Goal: Transaction & Acquisition: Purchase product/service

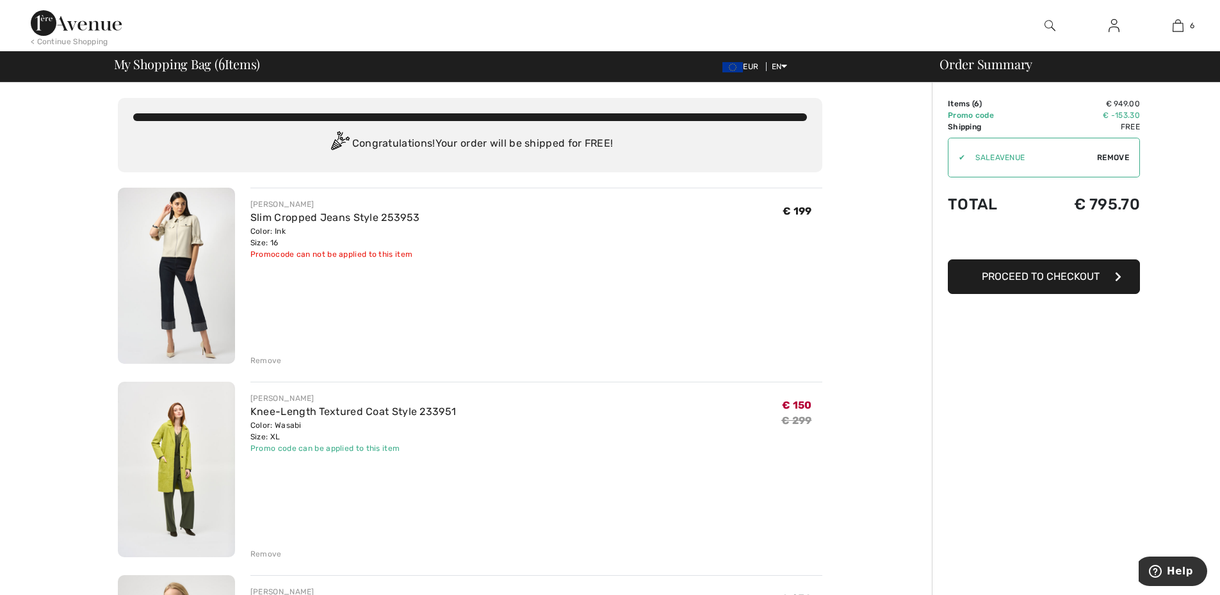
click at [271, 357] on div "Remove" at bounding box center [265, 361] width 31 height 12
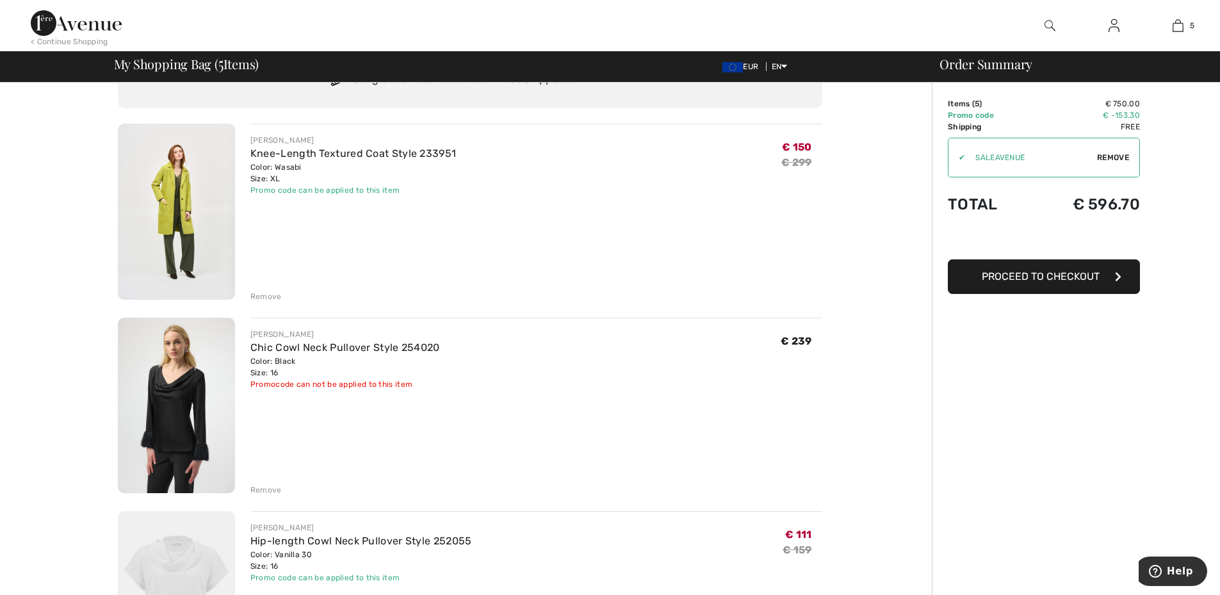
scroll to position [128, 0]
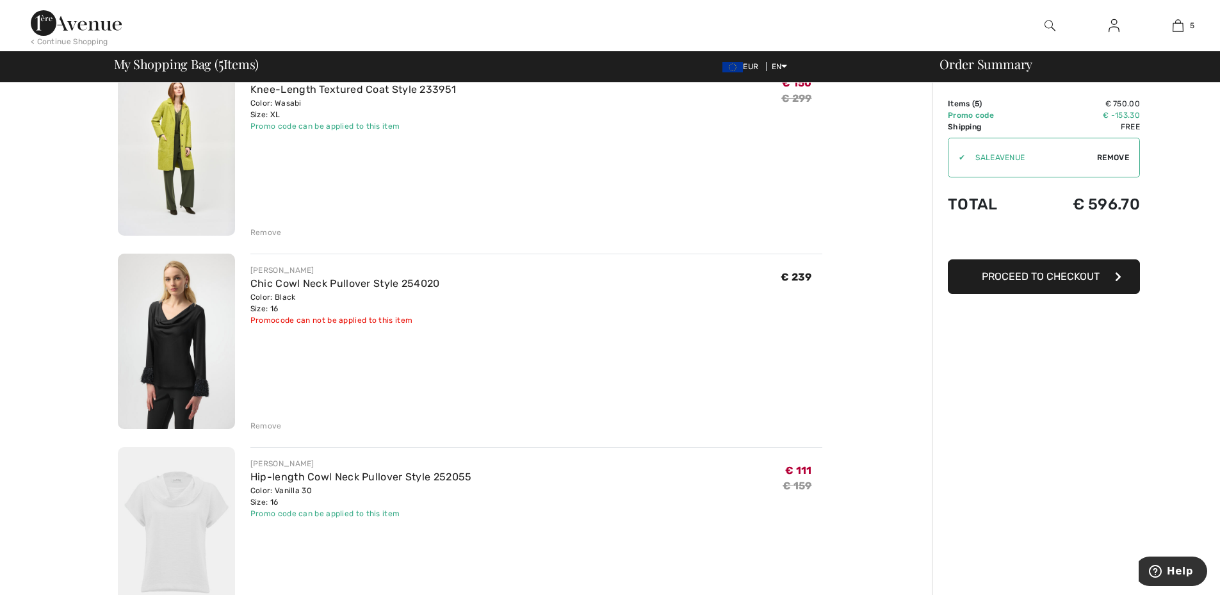
click at [272, 422] on div "Remove" at bounding box center [265, 426] width 31 height 12
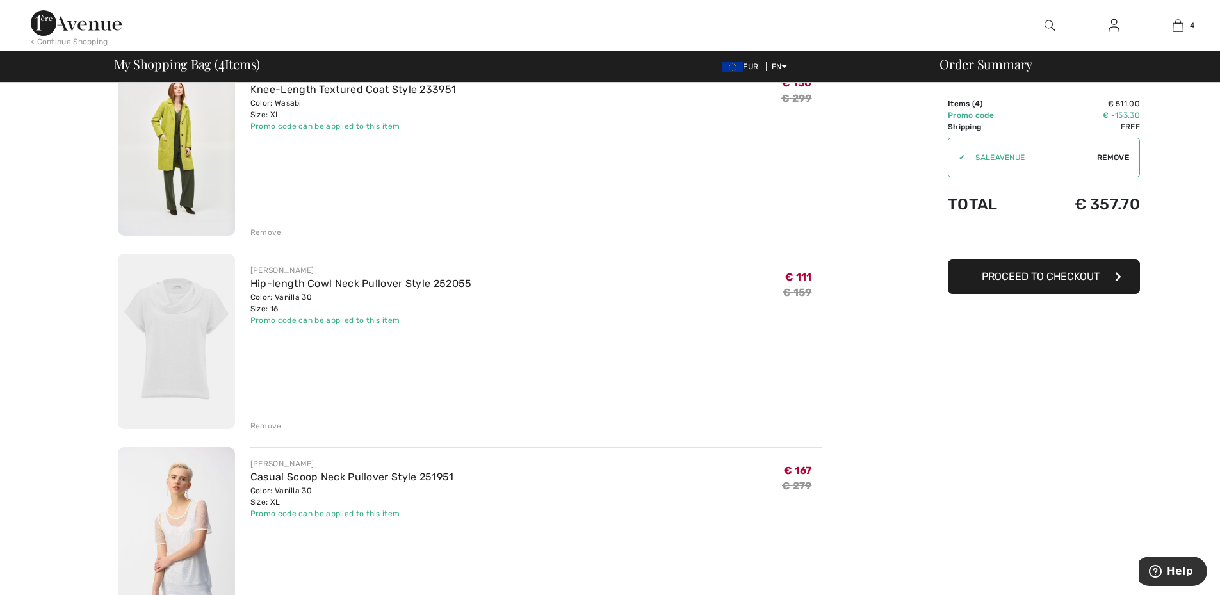
scroll to position [256, 0]
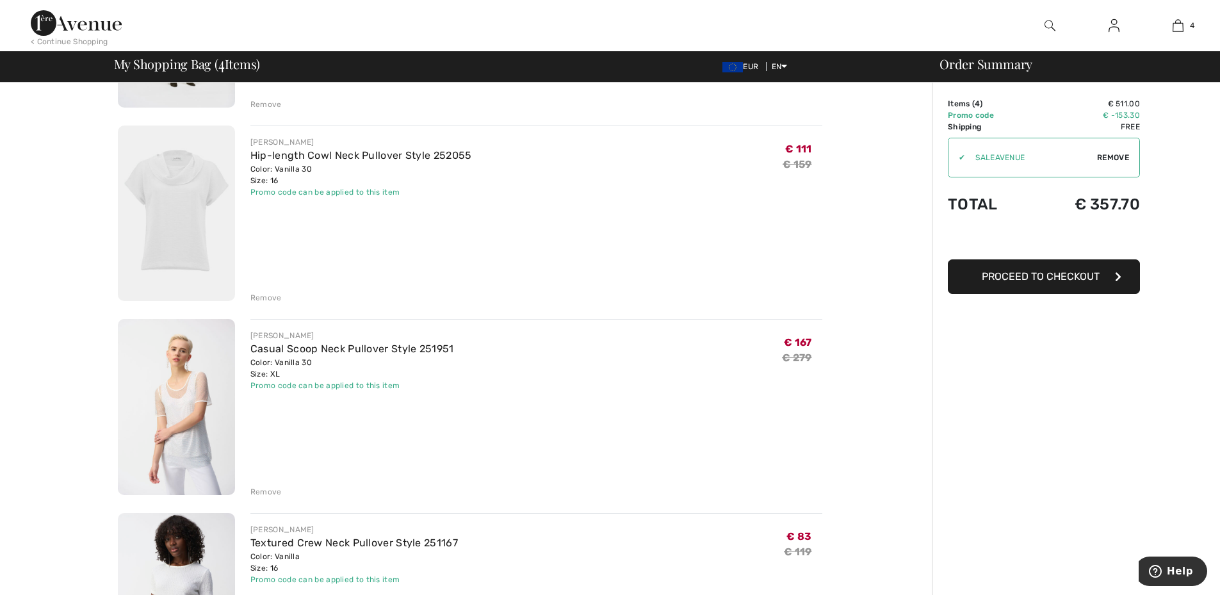
click at [265, 490] on div "Remove" at bounding box center [265, 492] width 31 height 12
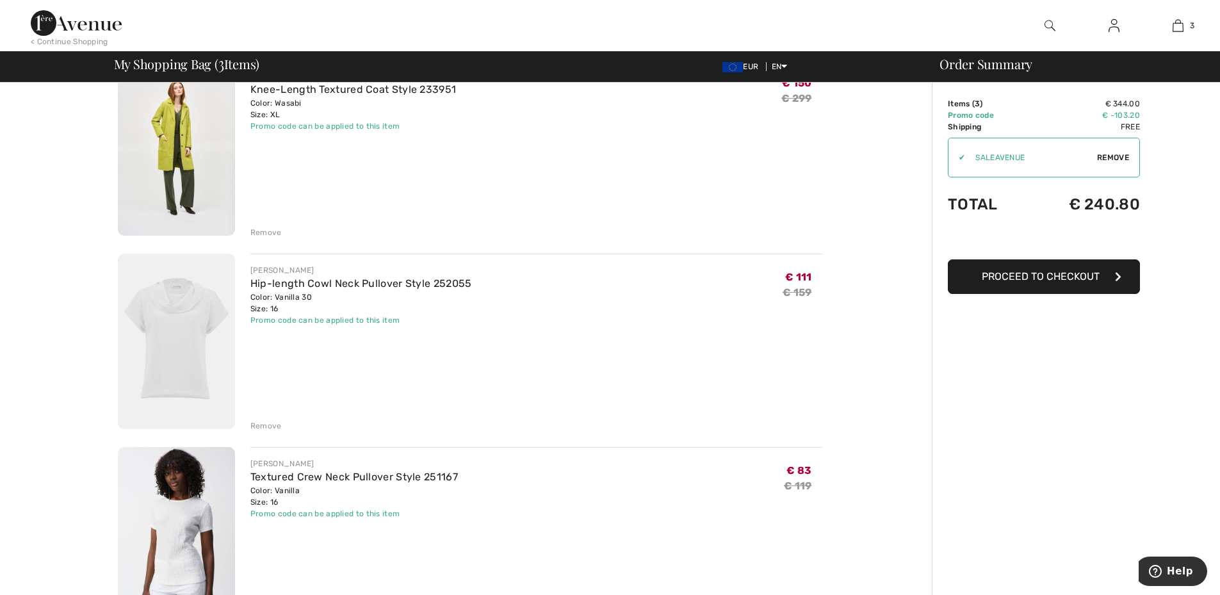
scroll to position [320, 0]
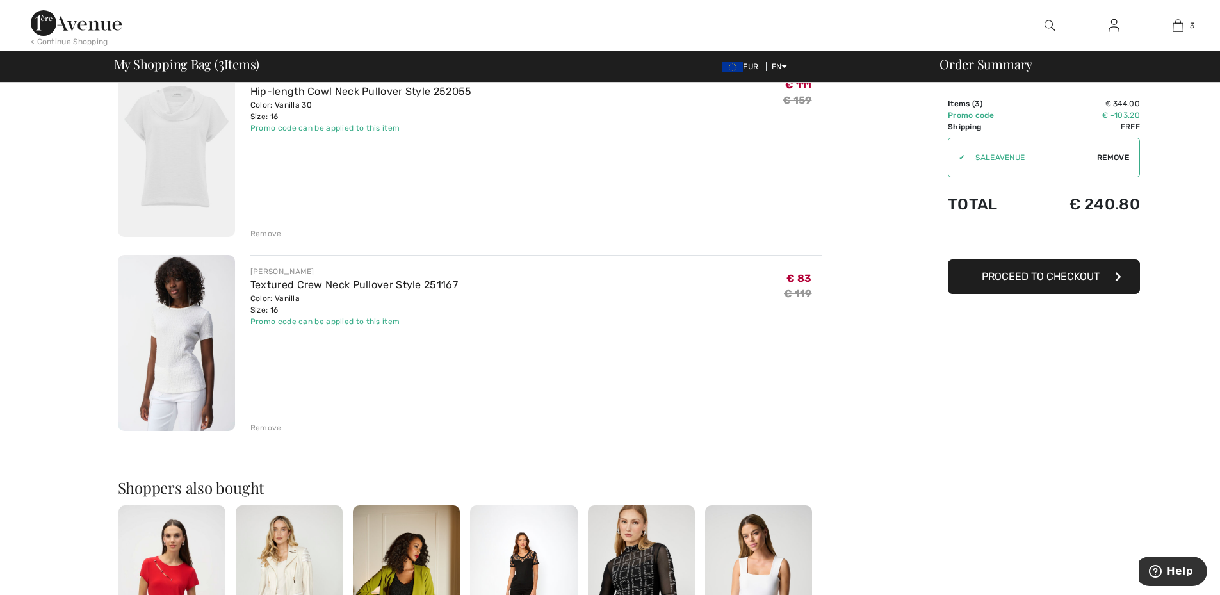
click at [257, 425] on div "Remove" at bounding box center [265, 428] width 31 height 12
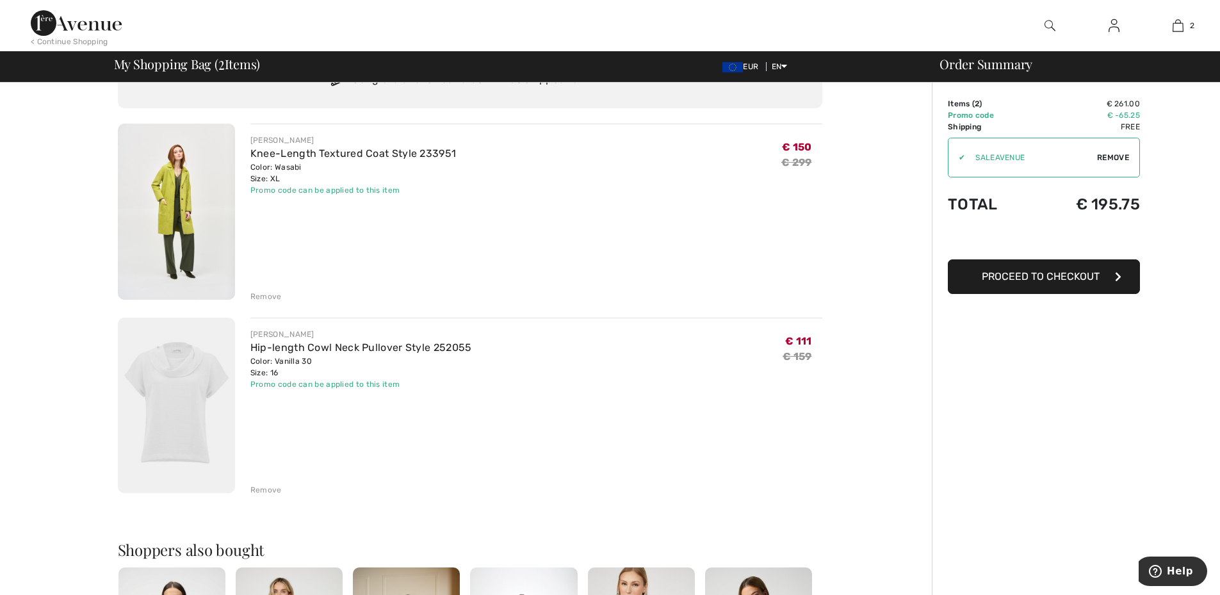
scroll to position [0, 0]
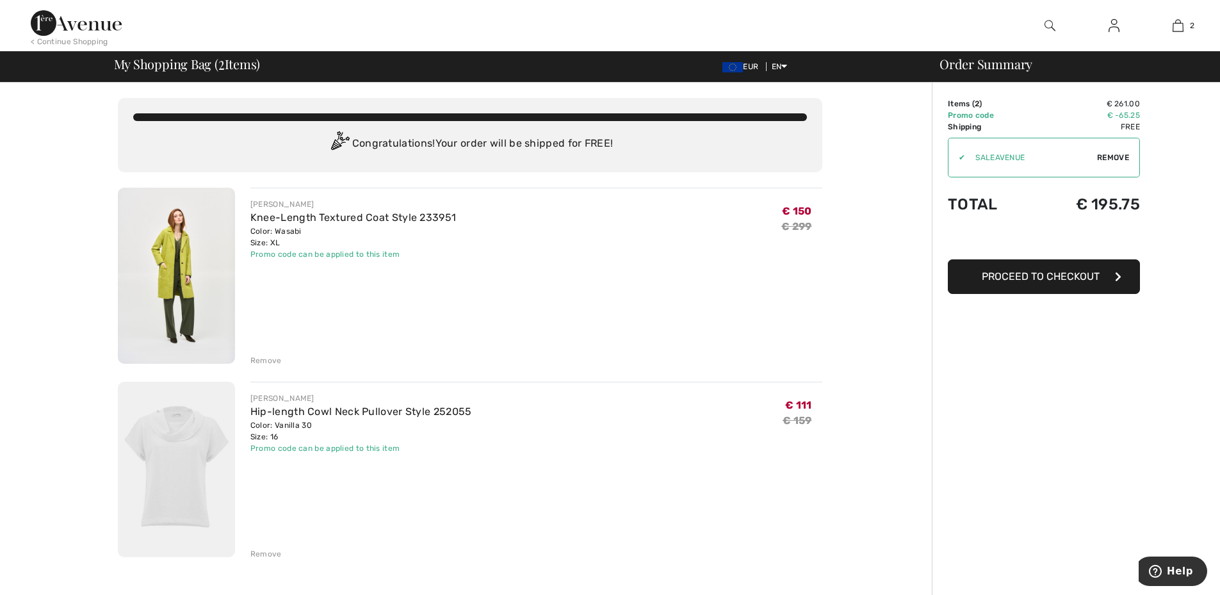
click at [1020, 398] on div "Order Summary Details Items ( 2 ) € 261.00 Promo code € -65.25 Shipping Free Ta…" at bounding box center [1076, 589] width 288 height 1013
click at [1114, 24] on img at bounding box center [1114, 25] width 11 height 15
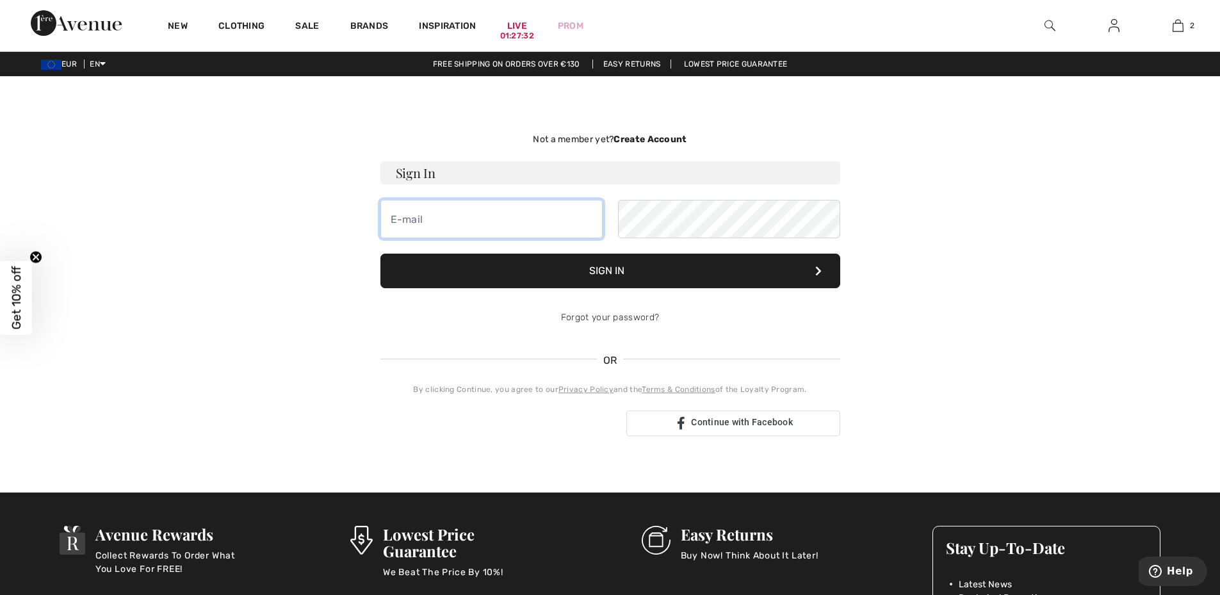
click at [542, 212] on input "email" at bounding box center [492, 219] width 222 height 38
type input "mimoza01@inbox.lv"
click at [381, 254] on button "Sign In" at bounding box center [611, 271] width 460 height 35
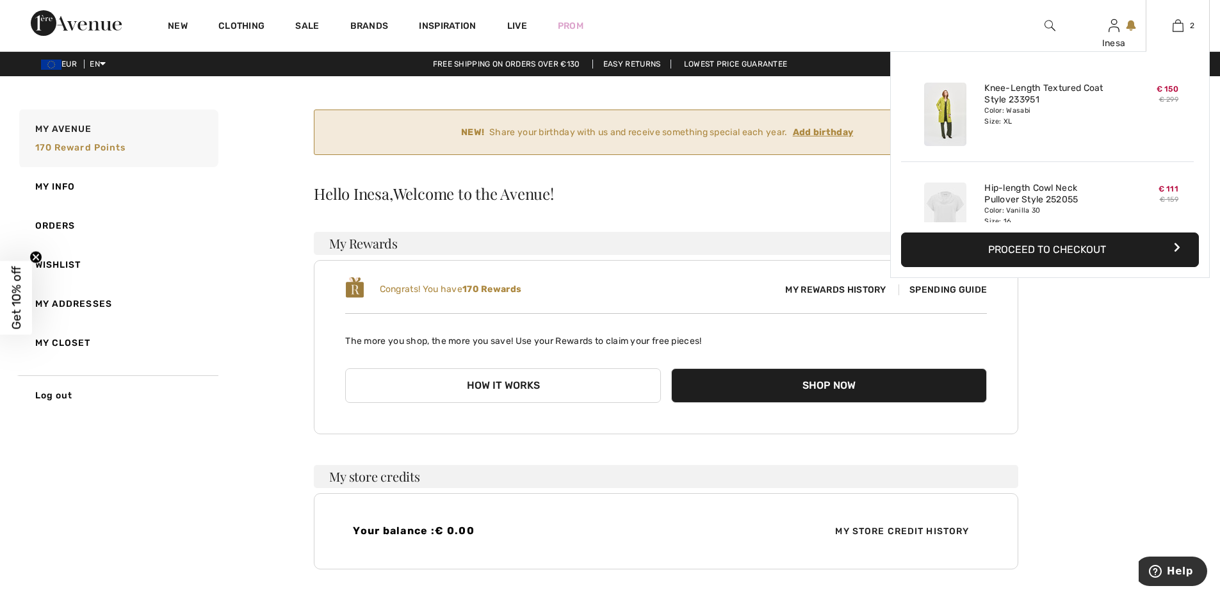
click at [1034, 255] on button "Proceed to Checkout" at bounding box center [1050, 250] width 298 height 35
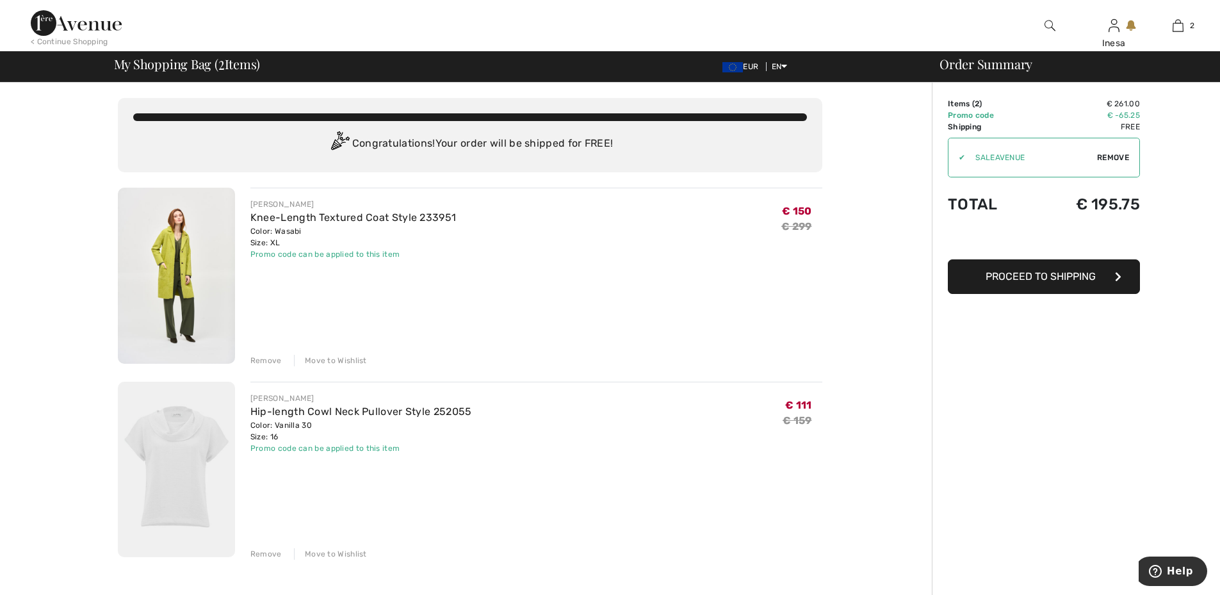
click at [1022, 277] on span "Proceed to Shipping" at bounding box center [1041, 276] width 110 height 12
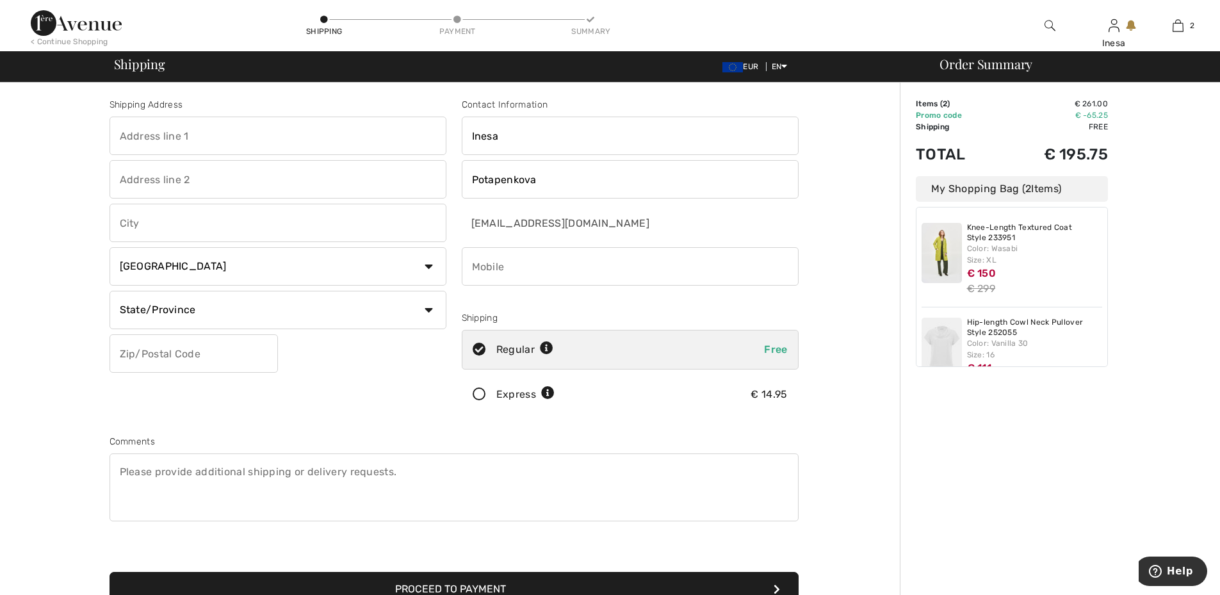
click at [281, 129] on input "text" at bounding box center [278, 136] width 337 height 38
type input "Darzinu 244"
click at [242, 229] on input "text" at bounding box center [278, 223] width 337 height 38
type input "Riga"
click at [430, 265] on select "Country Canada United States Afghanistan Aland Islands Albania Algeria American…" at bounding box center [278, 266] width 337 height 38
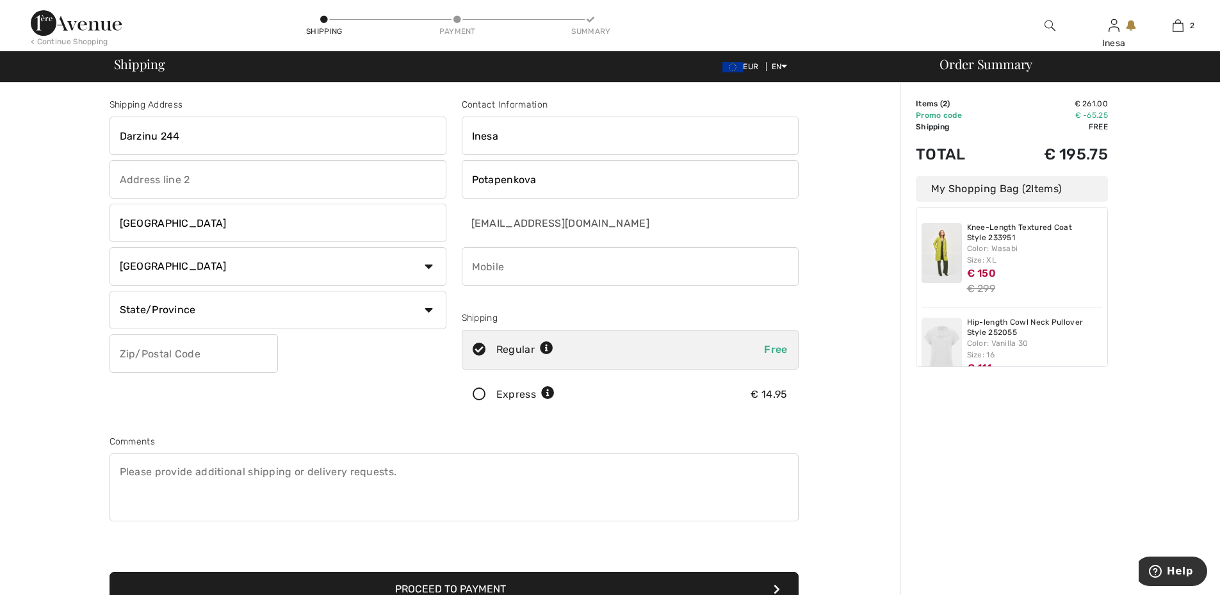
select select "LV"
click at [110, 247] on select "Country Canada United States Afghanistan Aland Islands Albania Algeria American…" at bounding box center [278, 266] width 337 height 38
click at [209, 361] on input "text" at bounding box center [194, 353] width 168 height 38
type input "1063"
click at [498, 272] on input "phone" at bounding box center [630, 266] width 337 height 38
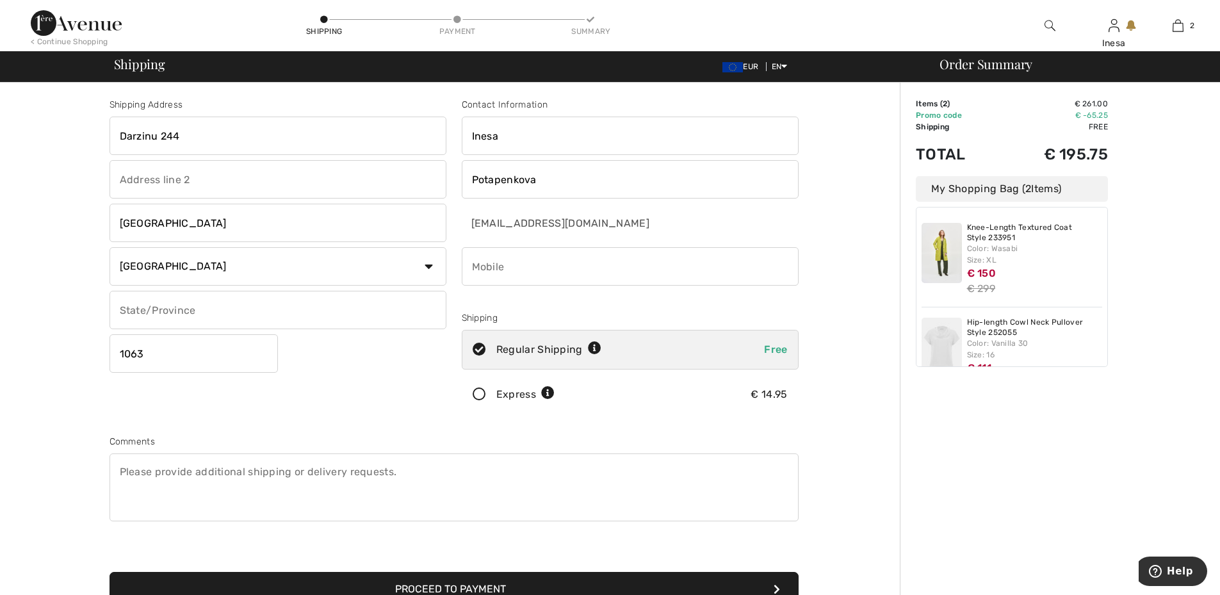
type input "+"
type input "="
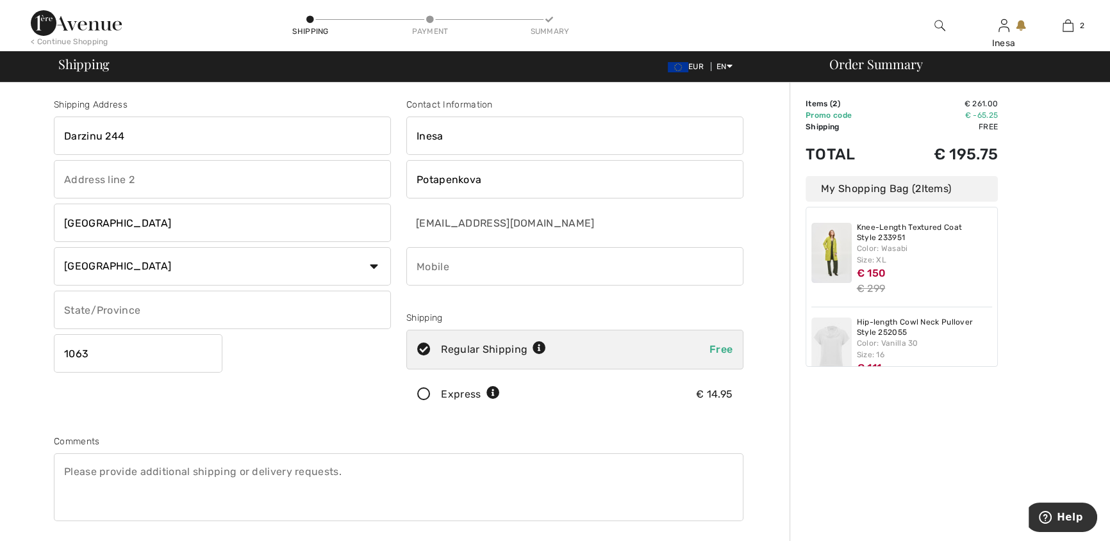
type input "="
type input "+"
type input "0037129415830"
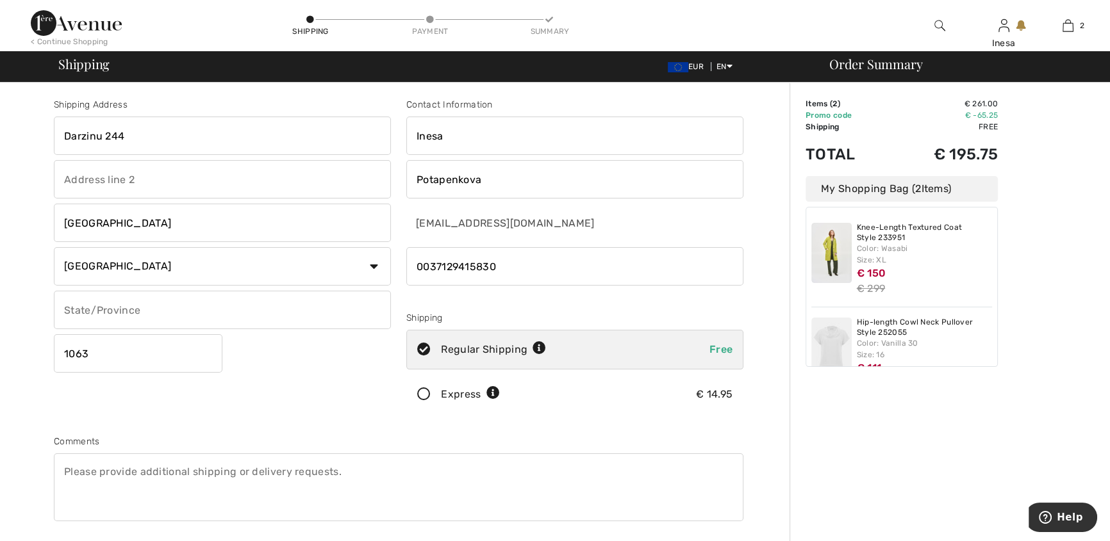
click at [818, 414] on div "Order Summary Details Items ( 2 ) € 261.00 Promo code € -65.25 Shipping Free Ta…" at bounding box center [949, 459] width 320 height 752
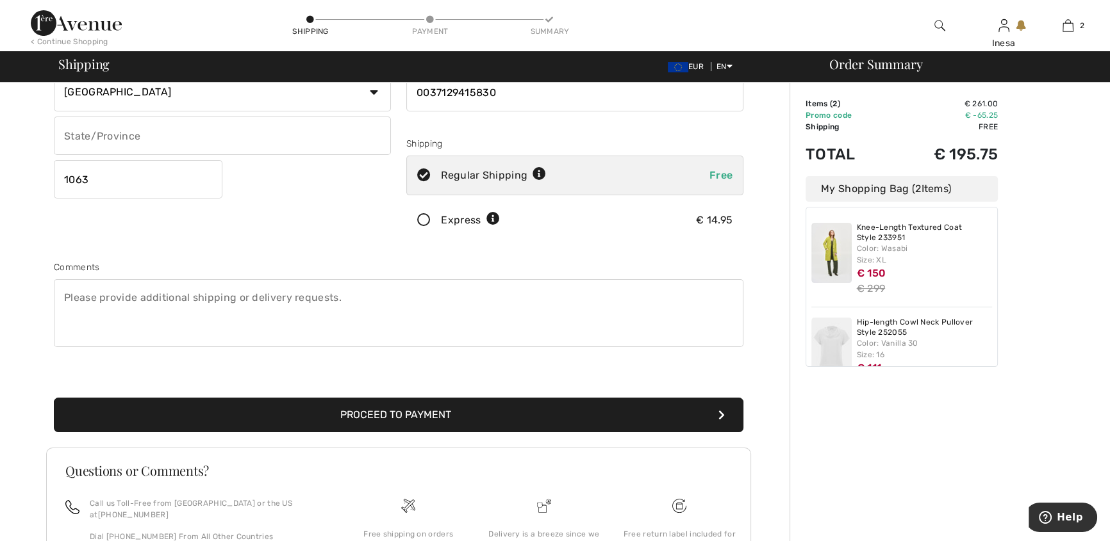
scroll to position [281, 0]
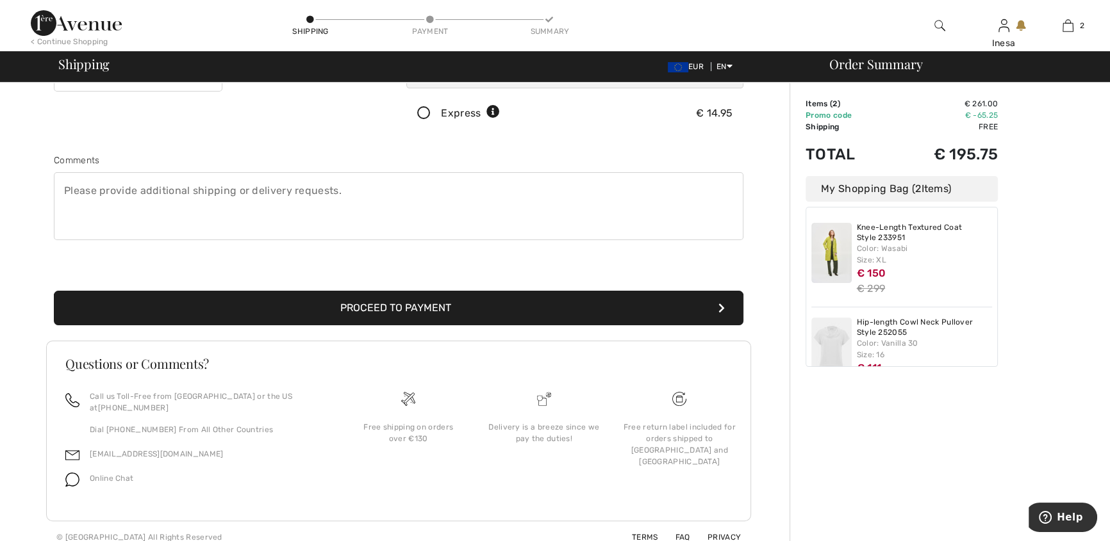
click at [415, 306] on button "Proceed to Payment" at bounding box center [398, 308] width 689 height 35
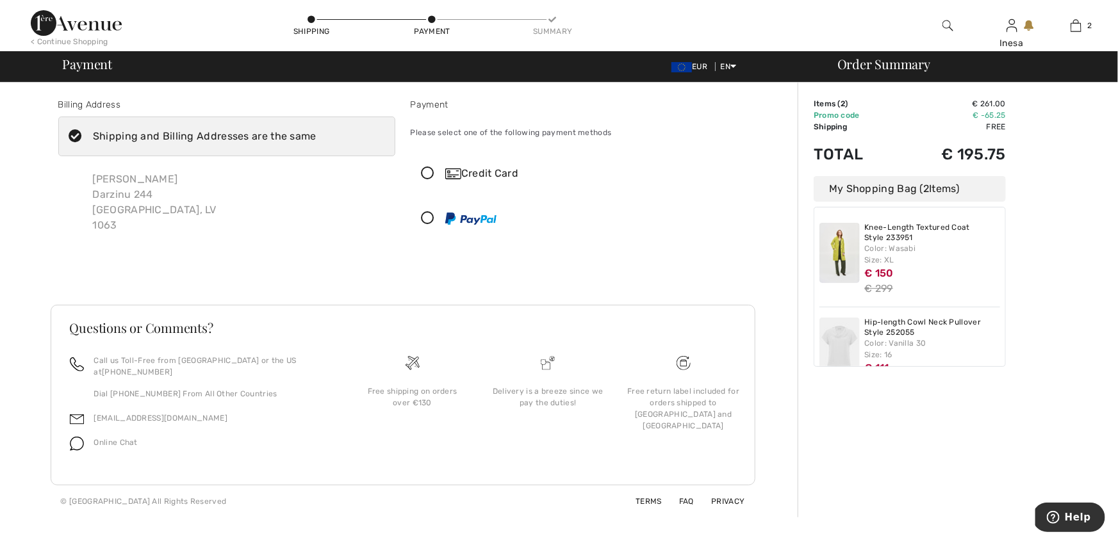
click at [425, 170] on icon at bounding box center [428, 173] width 34 height 13
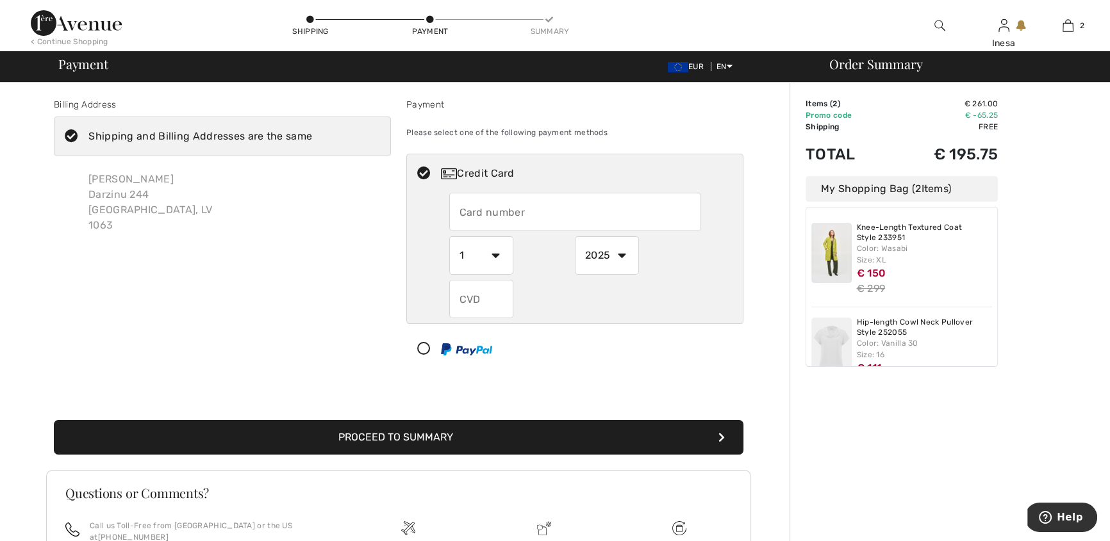
click at [507, 193] on input "text" at bounding box center [575, 212] width 252 height 38
type input "5573672025843972"
click at [495, 254] on select "1 2 3 4 5 6 7 8 9 10 11 12" at bounding box center [481, 255] width 64 height 38
select select "7"
click at [449, 236] on select "1 2 3 4 5 6 7 8 9 10 11 12" at bounding box center [481, 255] width 64 height 38
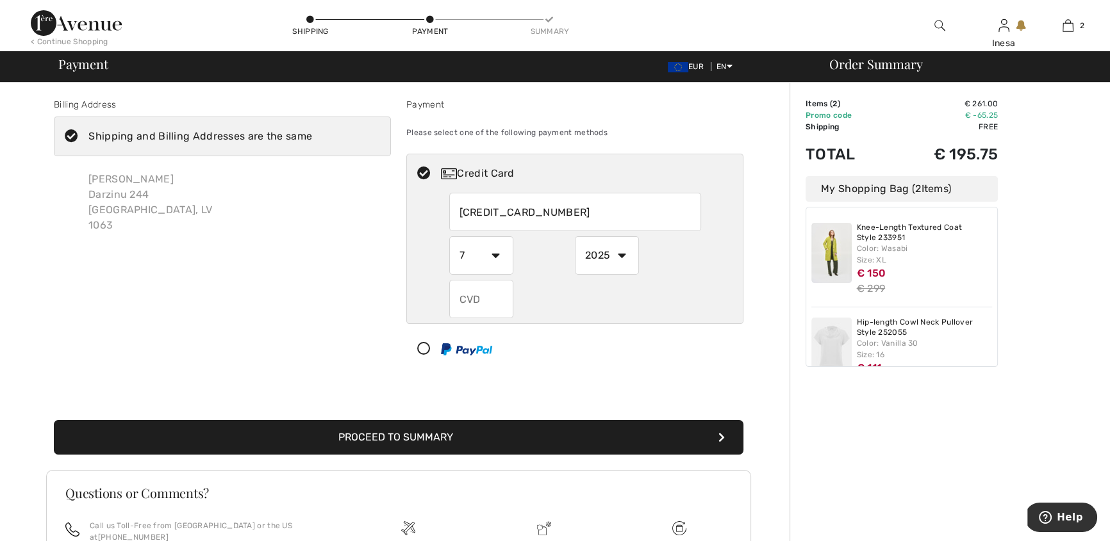
click at [612, 254] on select "2025 2026 2027 2028 2029 2030 2031 2032 2033 2034 2035" at bounding box center [607, 255] width 64 height 38
select select "2029"
click at [575, 236] on select "2025 2026 2027 2028 2029 2030 2031 2032 2033 2034 2035" at bounding box center [607, 255] width 64 height 38
click at [480, 293] on input "text" at bounding box center [481, 299] width 64 height 38
type input "385"
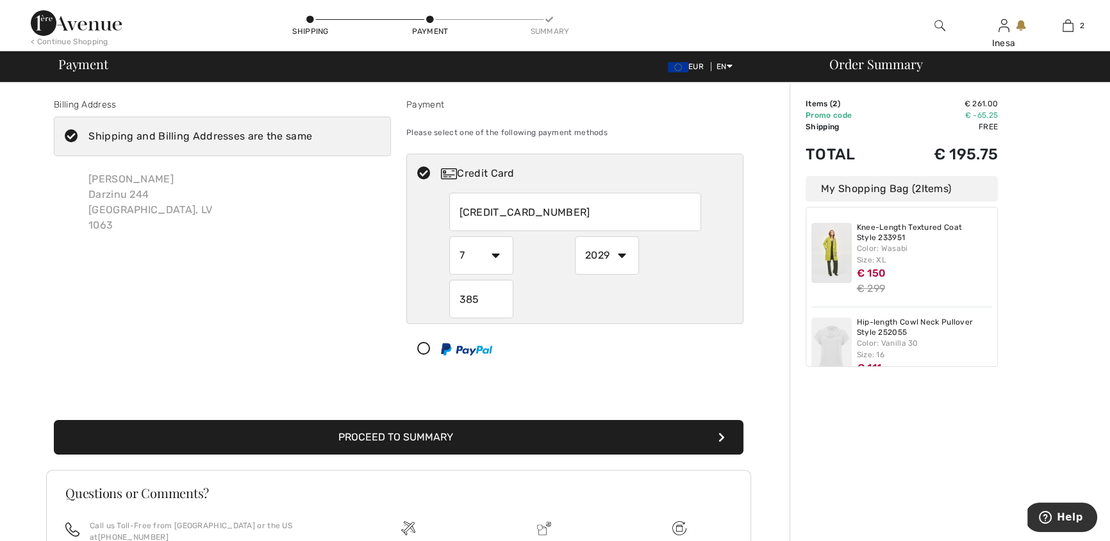
click at [411, 430] on button "Proceed to Summary" at bounding box center [398, 437] width 689 height 35
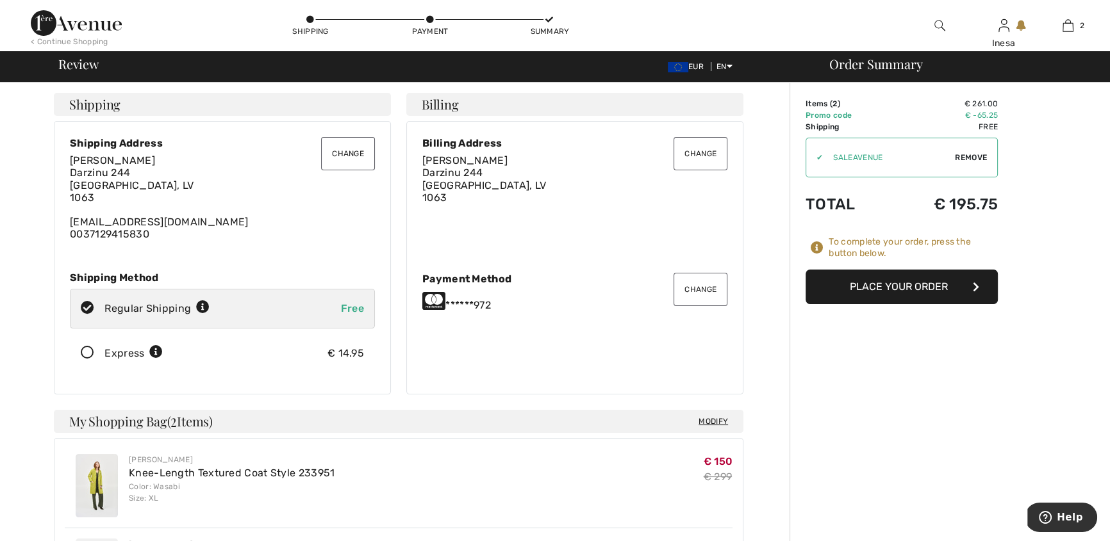
scroll to position [174, 0]
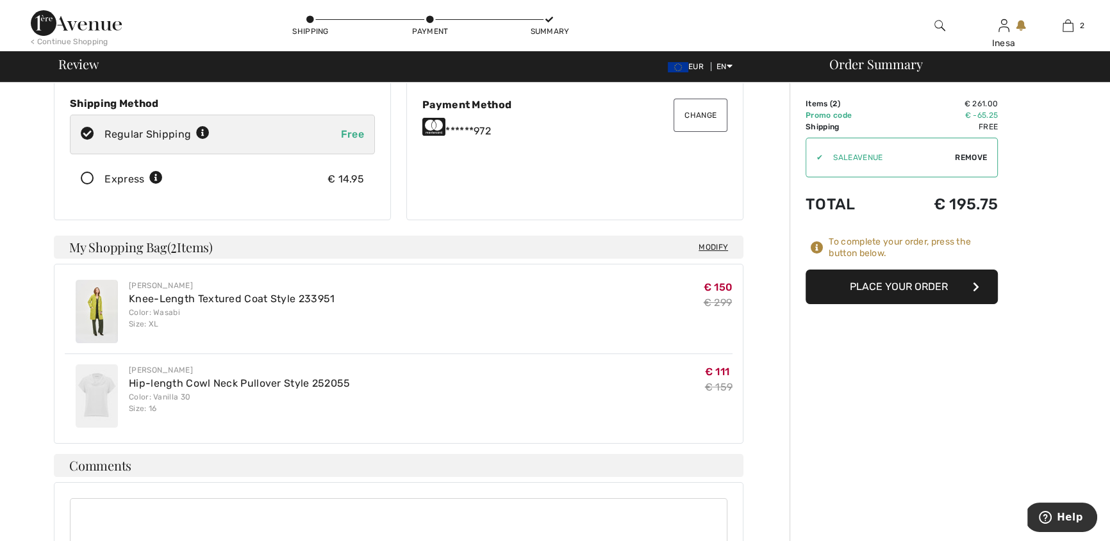
click at [898, 284] on button "Place Your Order" at bounding box center [901, 287] width 192 height 35
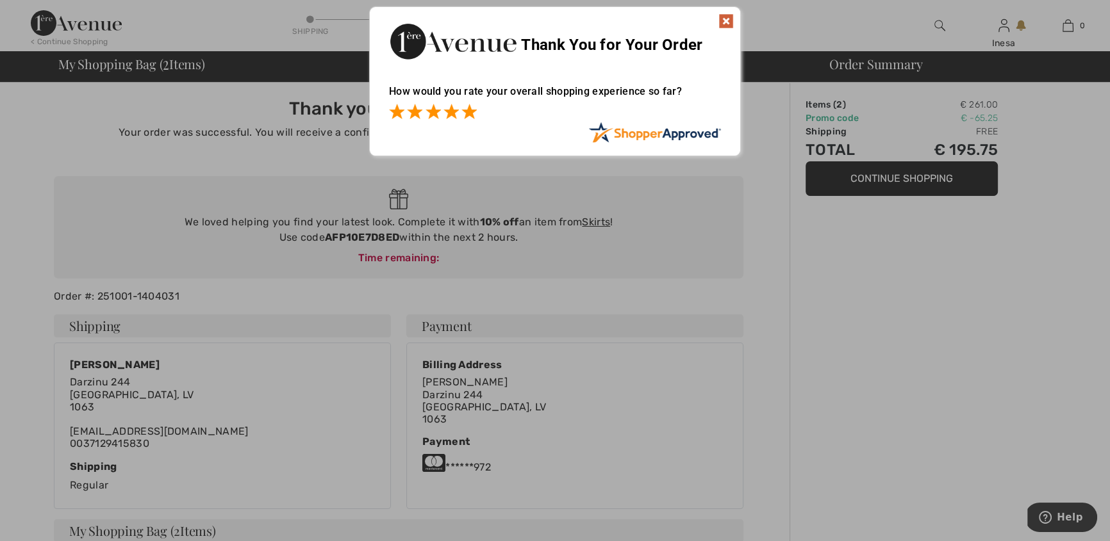
click at [463, 113] on span at bounding box center [468, 111] width 15 height 15
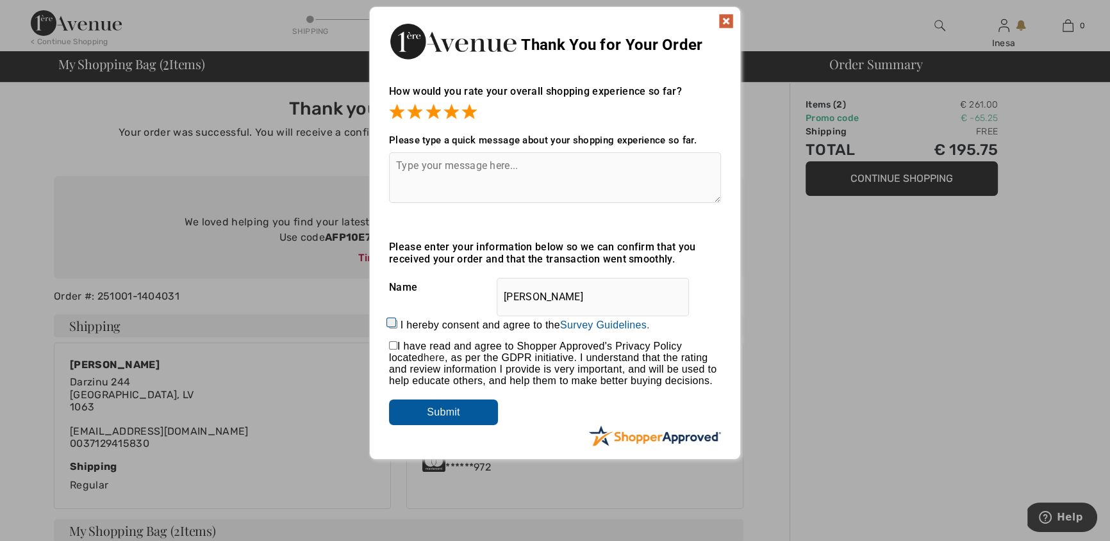
drag, startPoint x: 392, startPoint y: 322, endPoint x: 401, endPoint y: 326, distance: 9.8
click at [401, 326] on div "I hereby consent and agree to the By submitting a review, you grant permission …" at bounding box center [555, 325] width 332 height 31
click at [390, 324] on input "I hereby consent and agree to the By submitting a review, you grant permission …" at bounding box center [393, 324] width 8 height 8
checkbox input "true"
click at [411, 425] on input "Submit" at bounding box center [443, 413] width 109 height 26
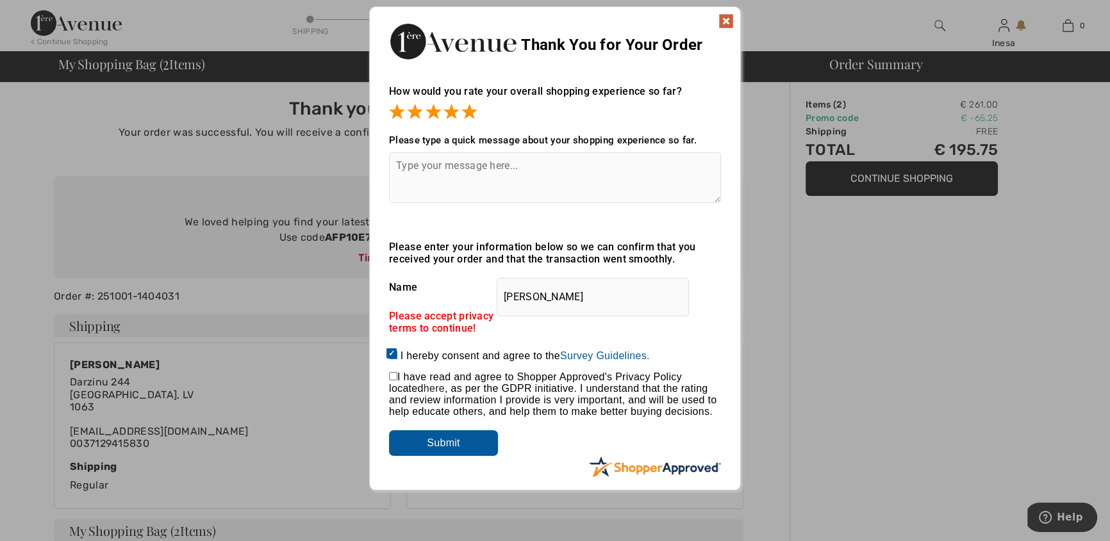
click at [728, 21] on img at bounding box center [725, 20] width 15 height 15
